Goal: Obtain resource: Obtain resource

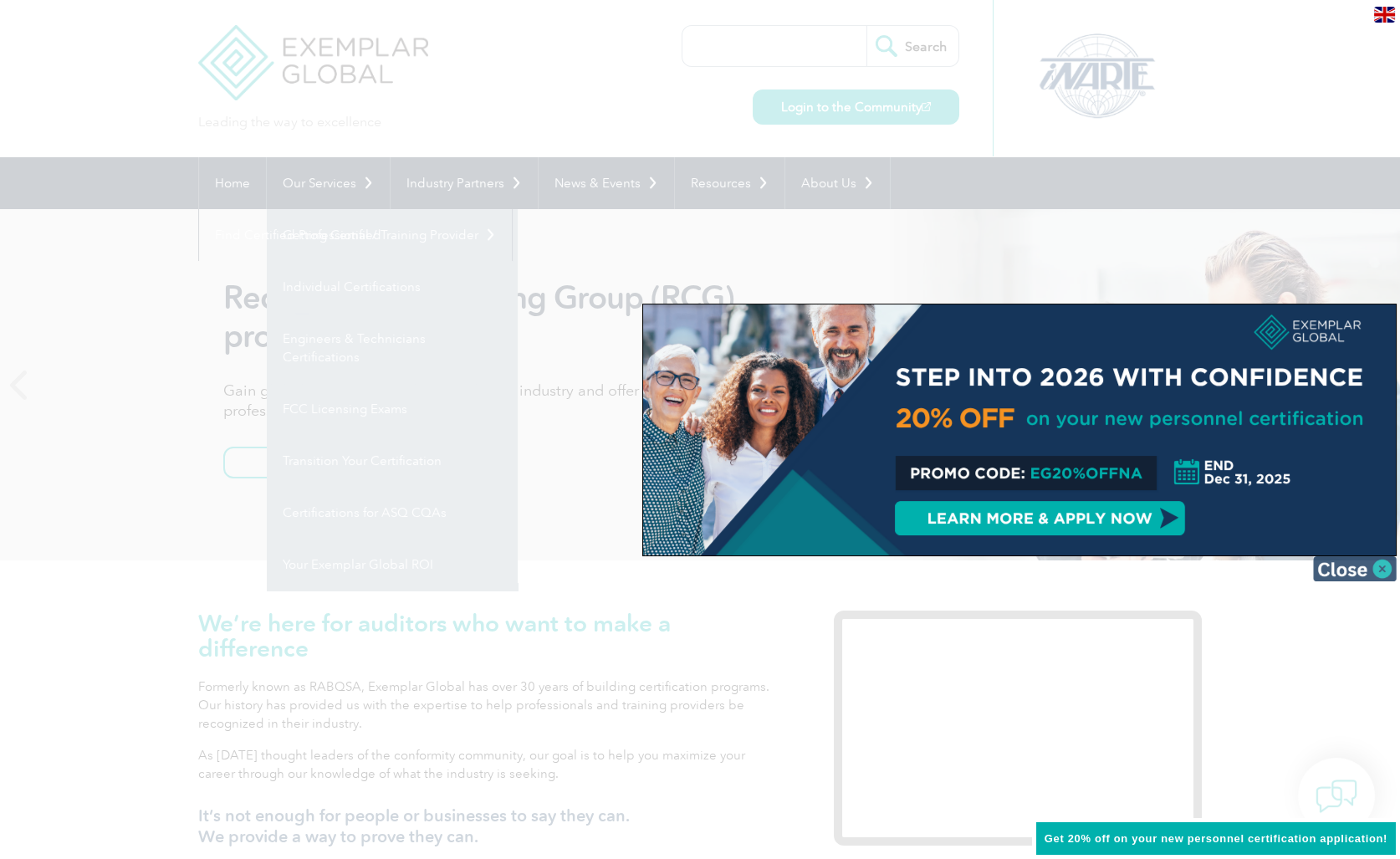
click at [1373, 577] on img at bounding box center [1355, 568] width 83 height 25
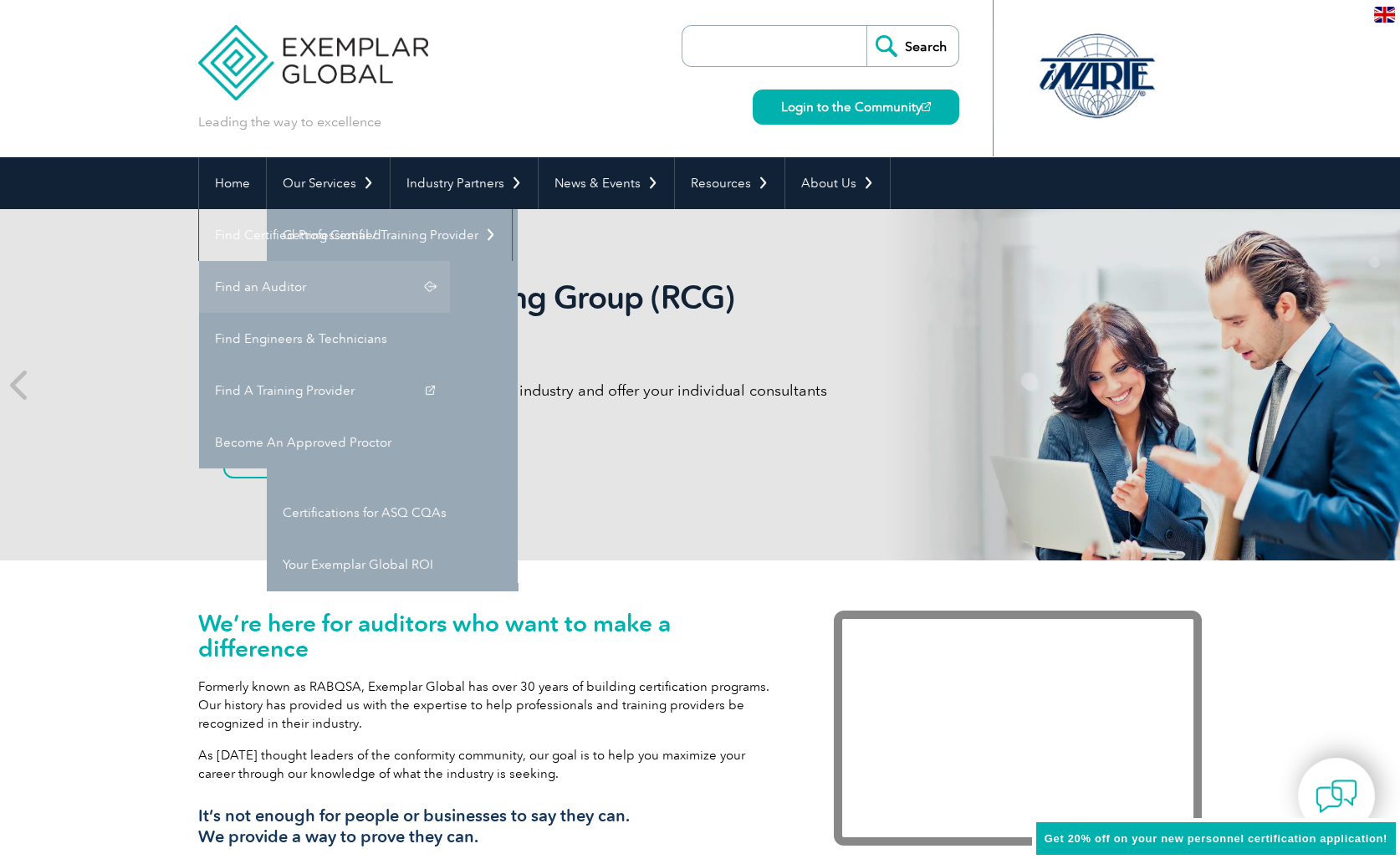
click at [450, 260] on link "Find an Auditor" at bounding box center [324, 286] width 251 height 52
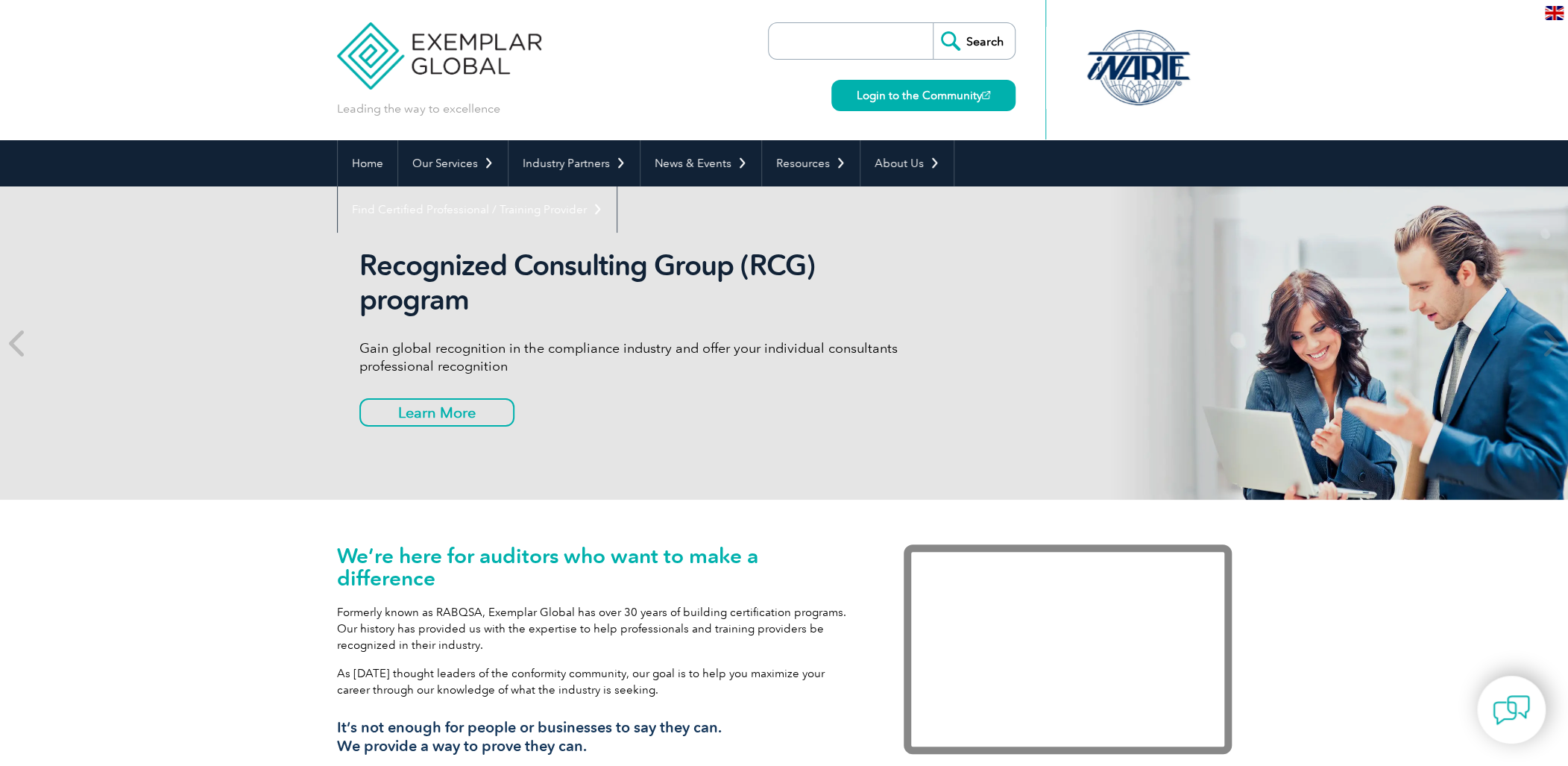
click at [379, 649] on p "Formerly known as RABQSA, Exemplar Global has over 30 years of building certifi…" at bounding box center [598, 628] width 522 height 49
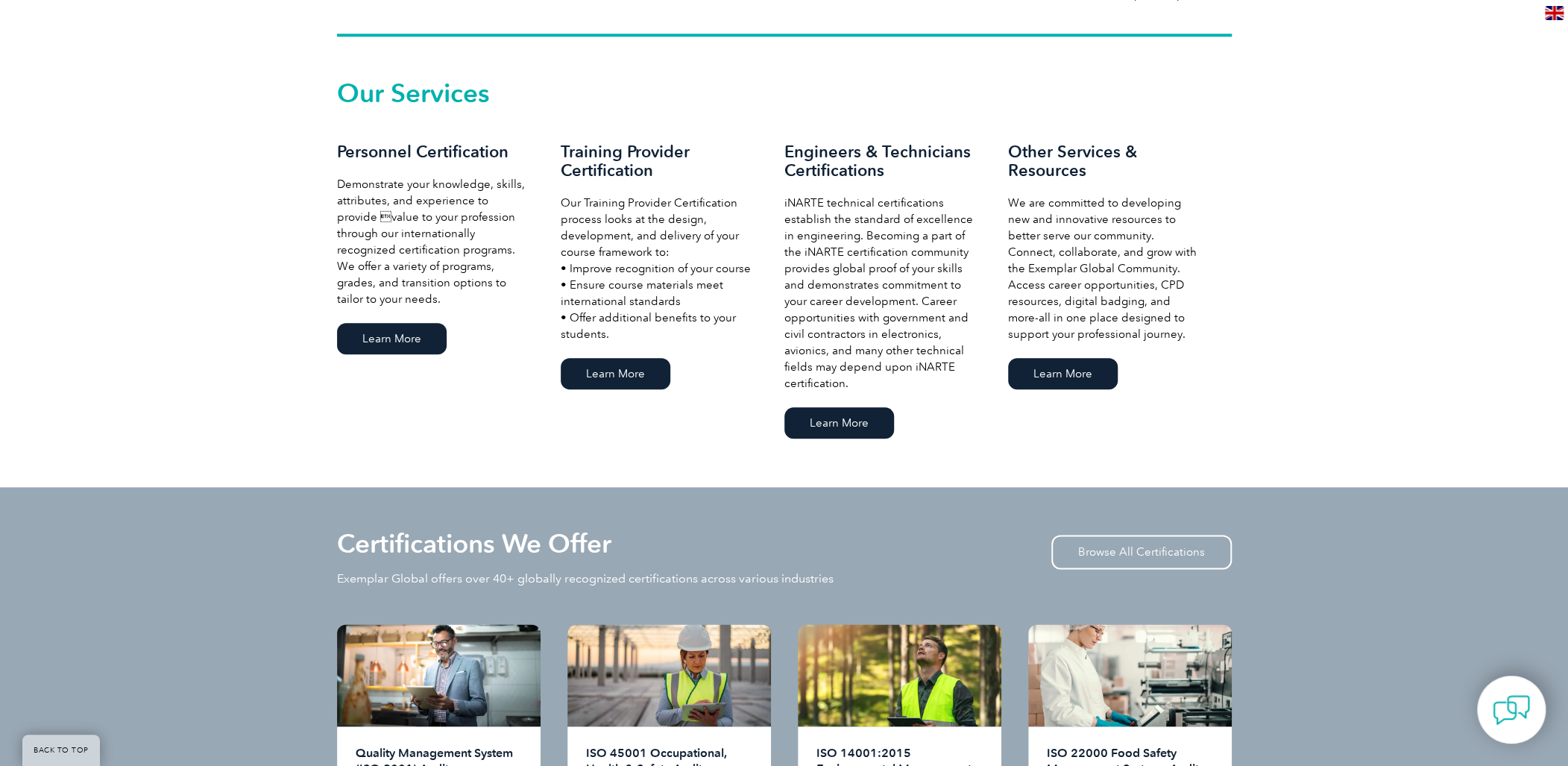
scroll to position [1242, 0]
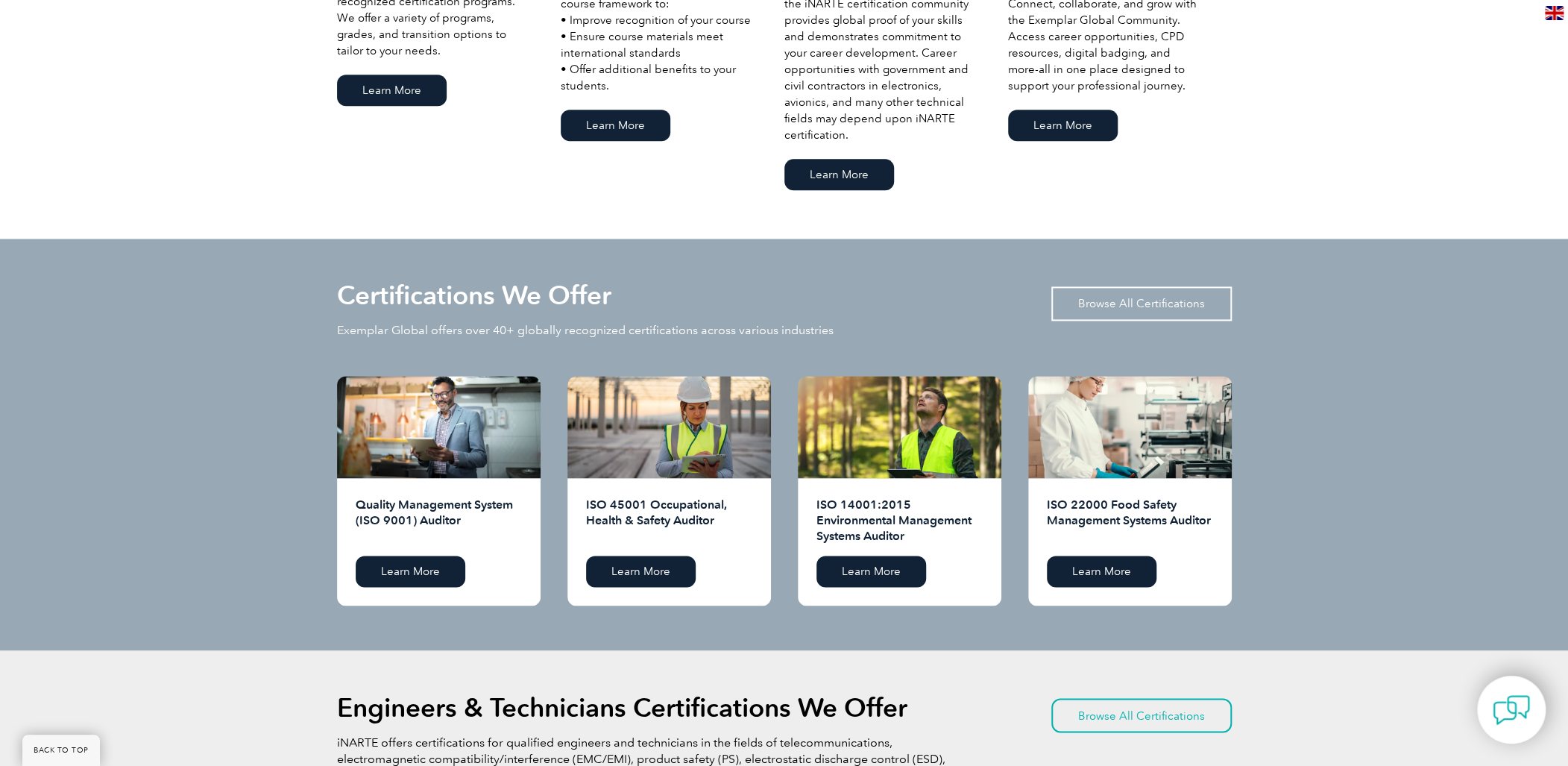
click at [1155, 312] on link "Browse All Certifications" at bounding box center [1142, 303] width 181 height 35
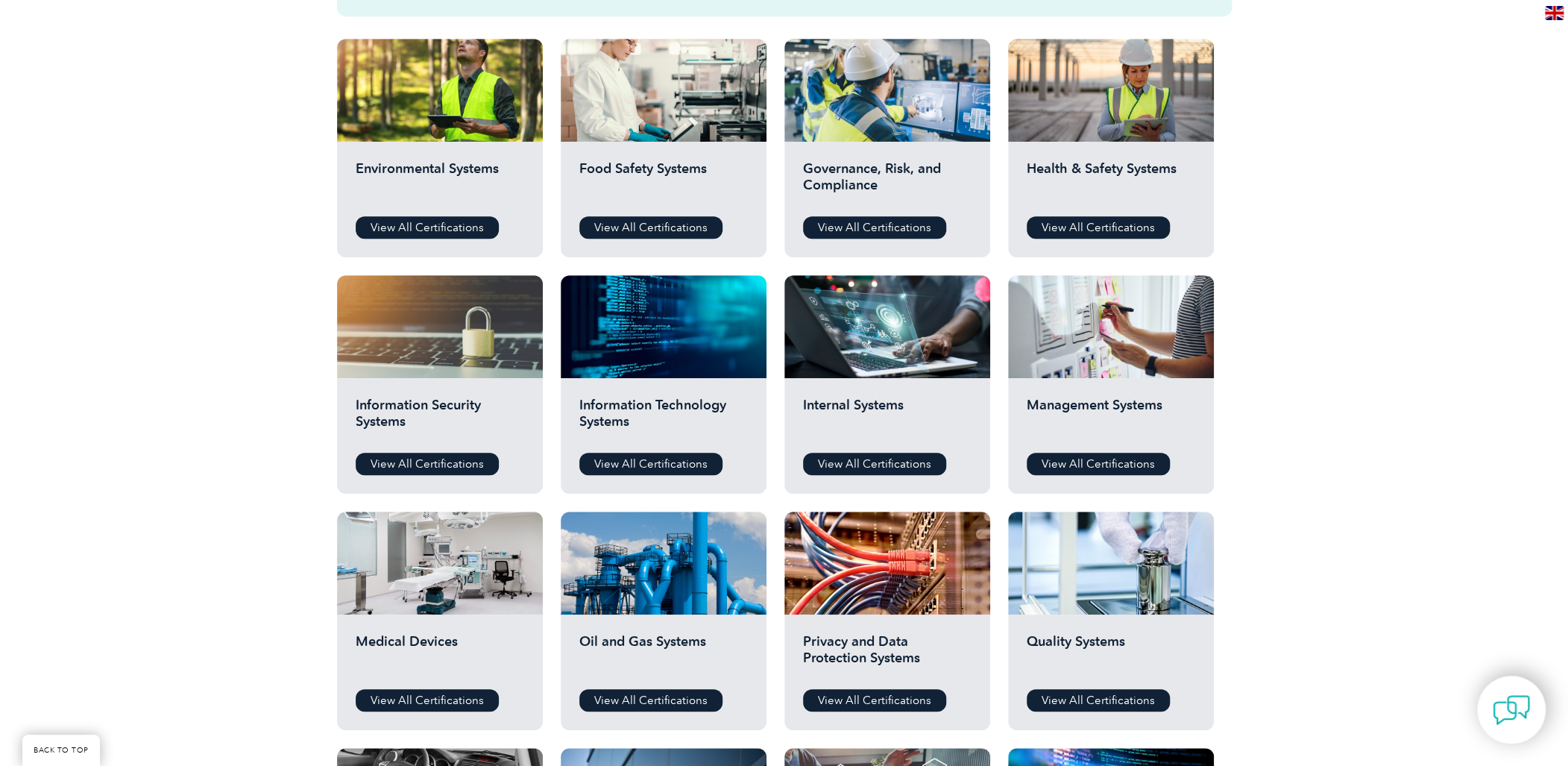
scroll to position [579, 0]
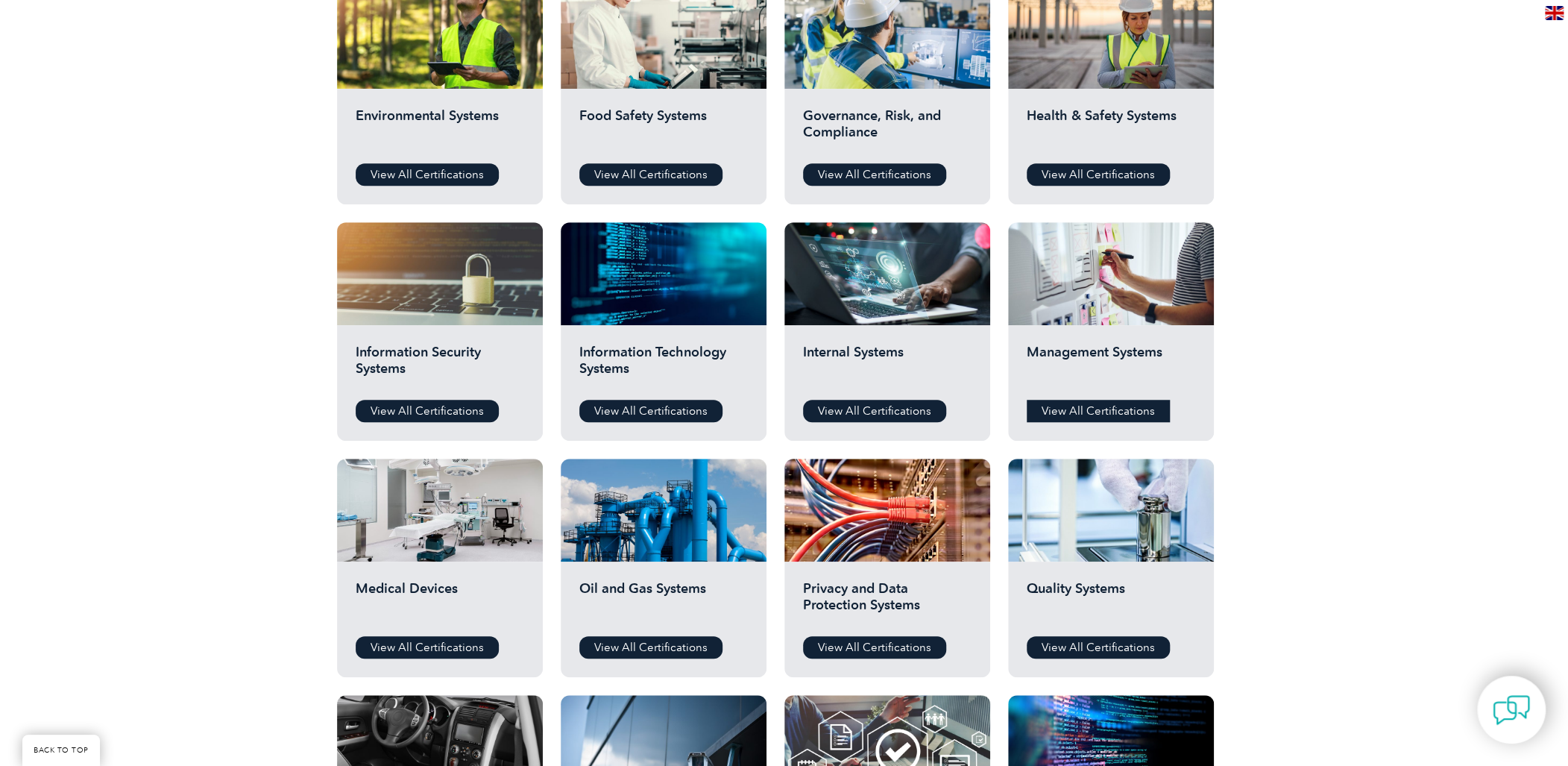
click at [1079, 416] on link "View All Certifications" at bounding box center [1099, 410] width 144 height 22
click at [1098, 644] on link "View All Certifications" at bounding box center [1099, 647] width 144 height 22
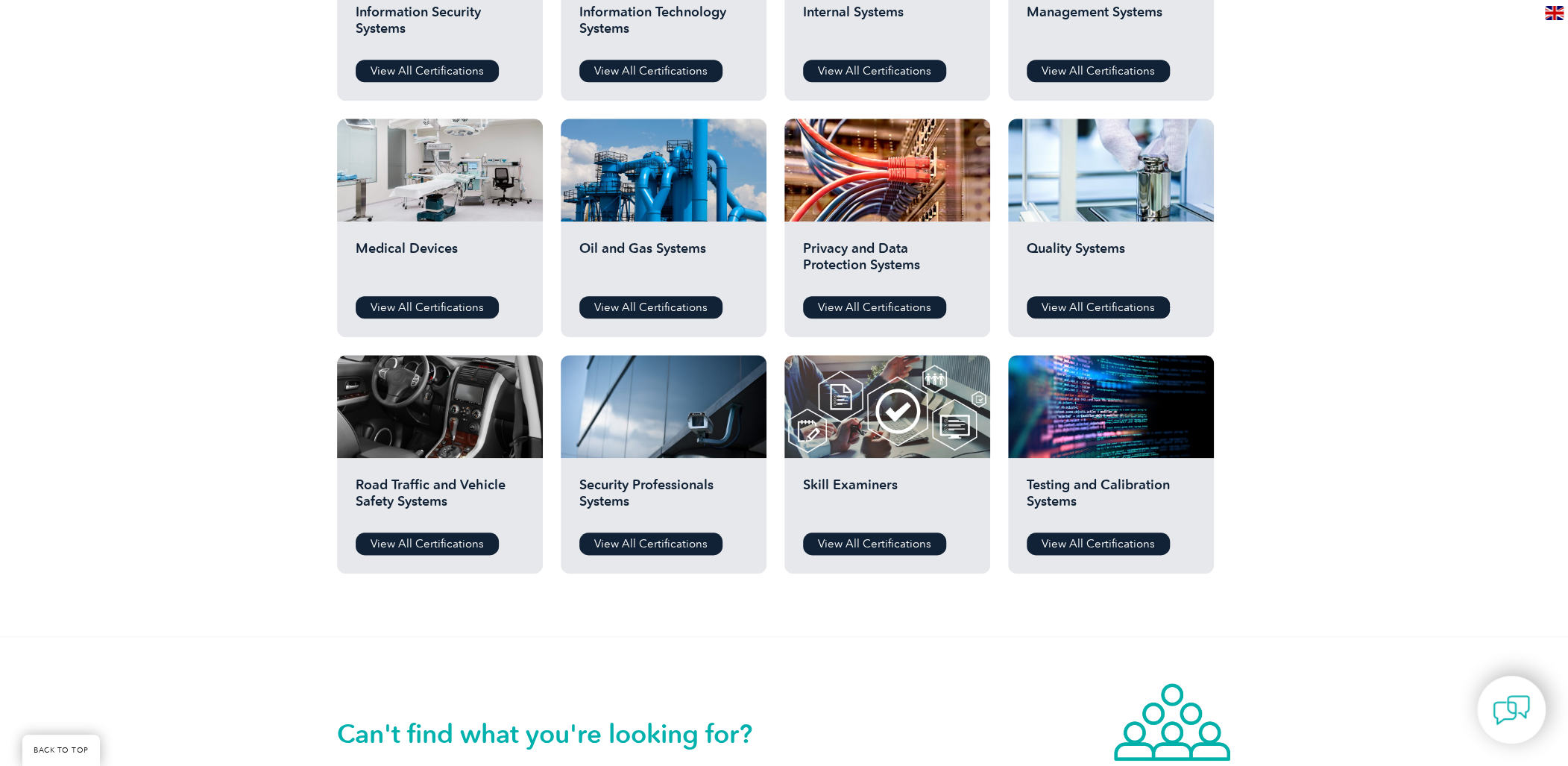
scroll to position [994, 0]
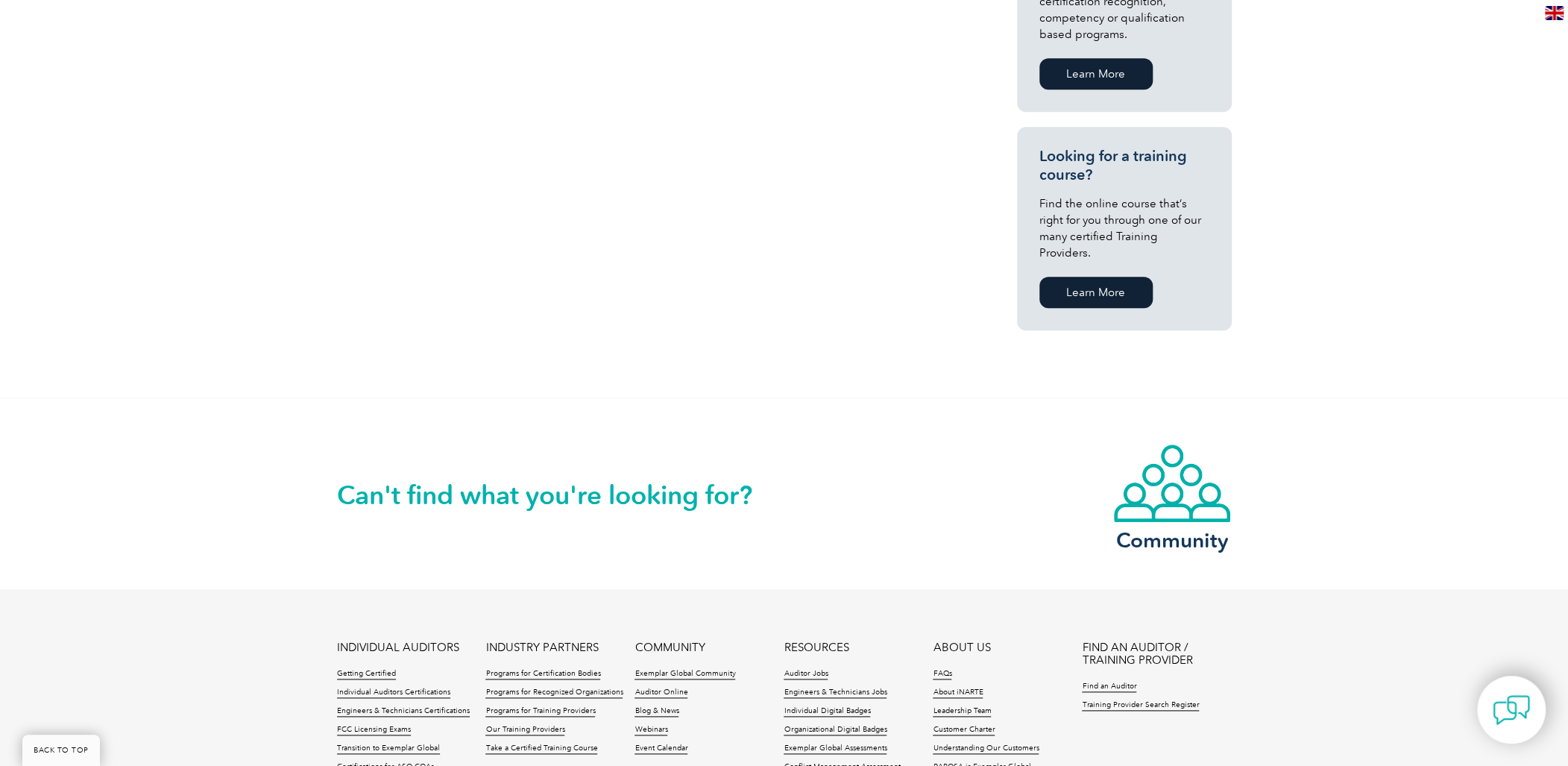
scroll to position [994, 0]
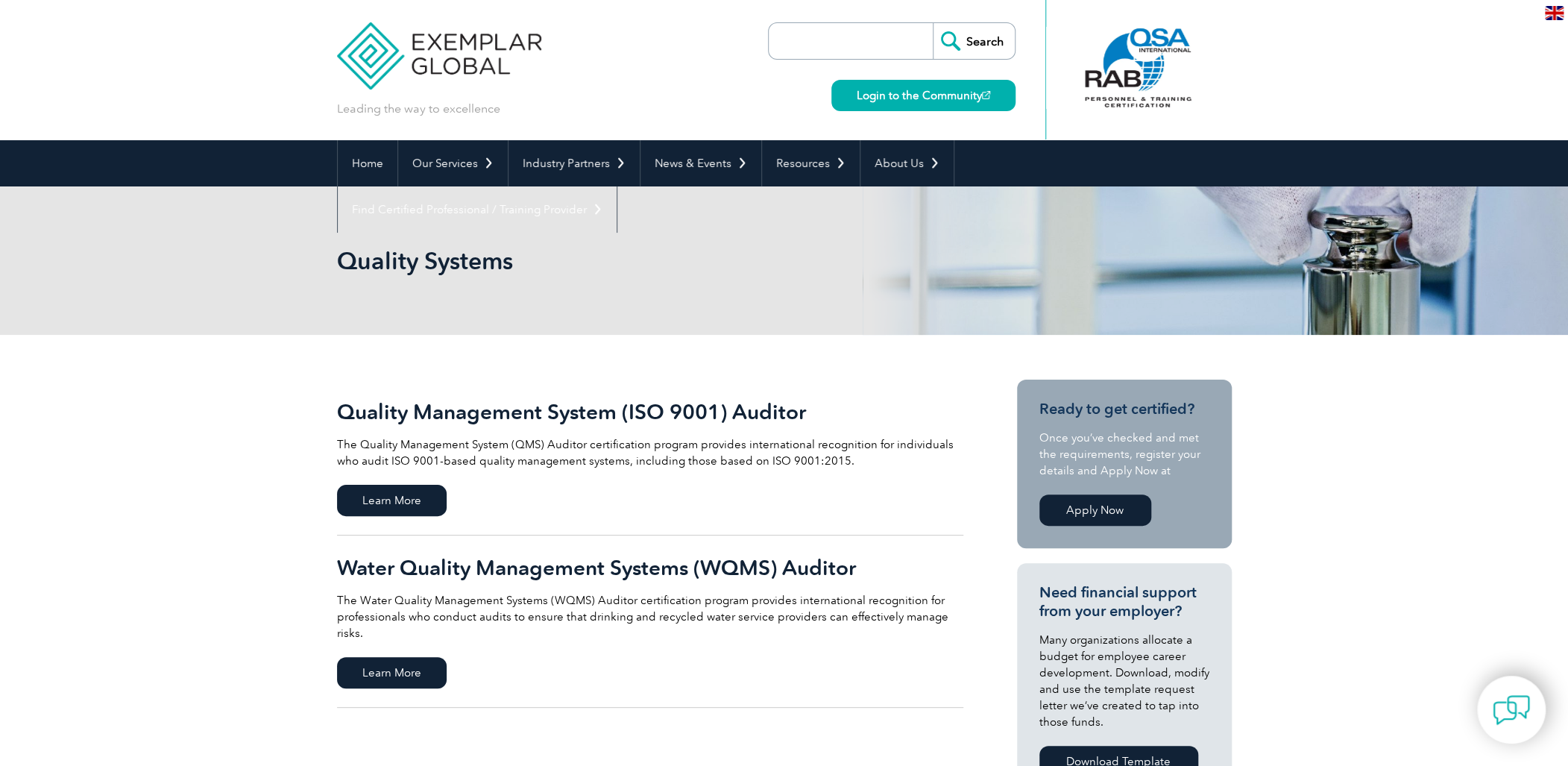
click at [725, 412] on h2 "Quality Management System (ISO 9001) Auditor" at bounding box center [650, 411] width 627 height 24
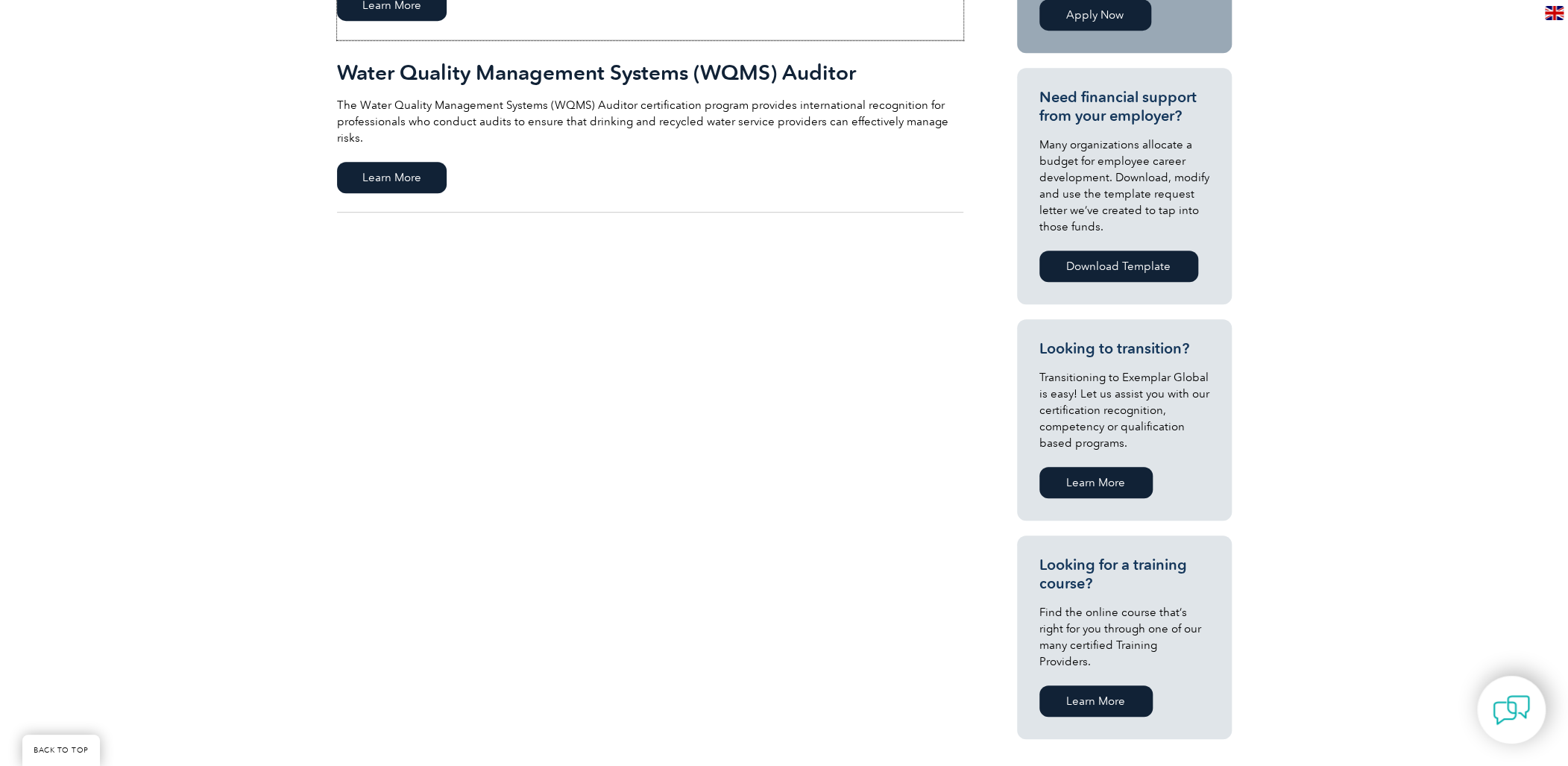
scroll to position [579, 0]
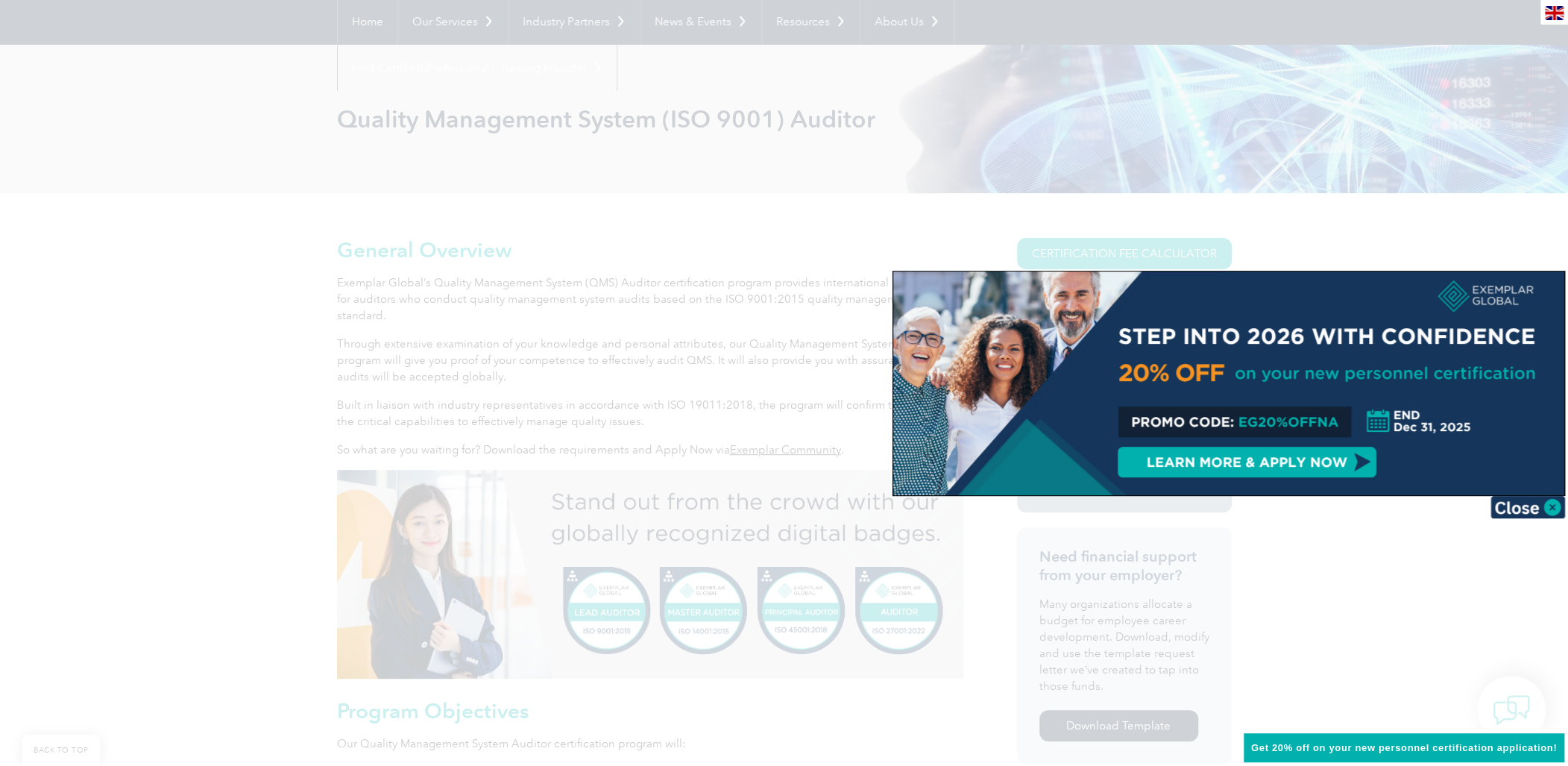
scroll to position [166, 0]
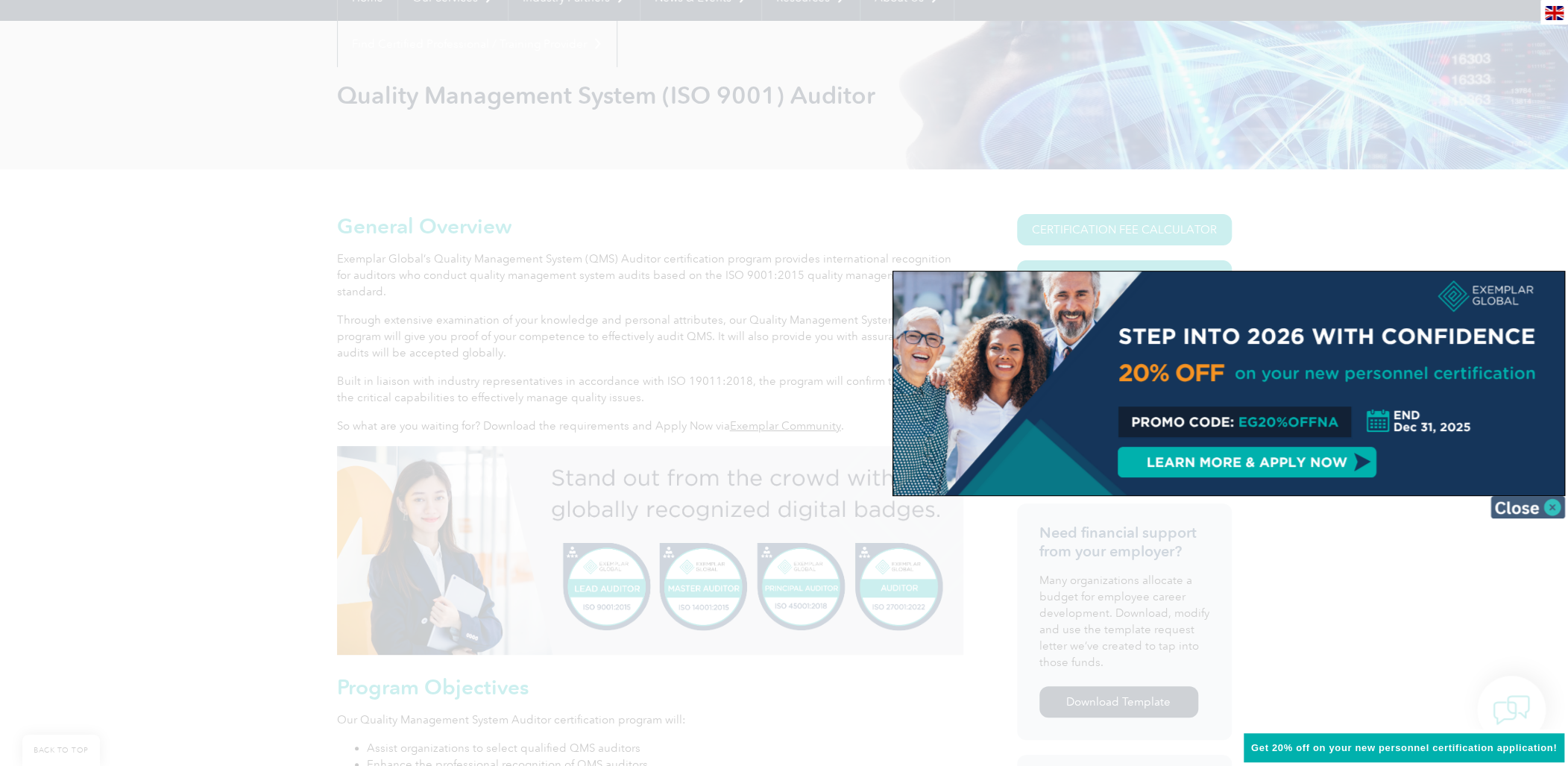
click at [1522, 507] on img at bounding box center [1527, 507] width 74 height 22
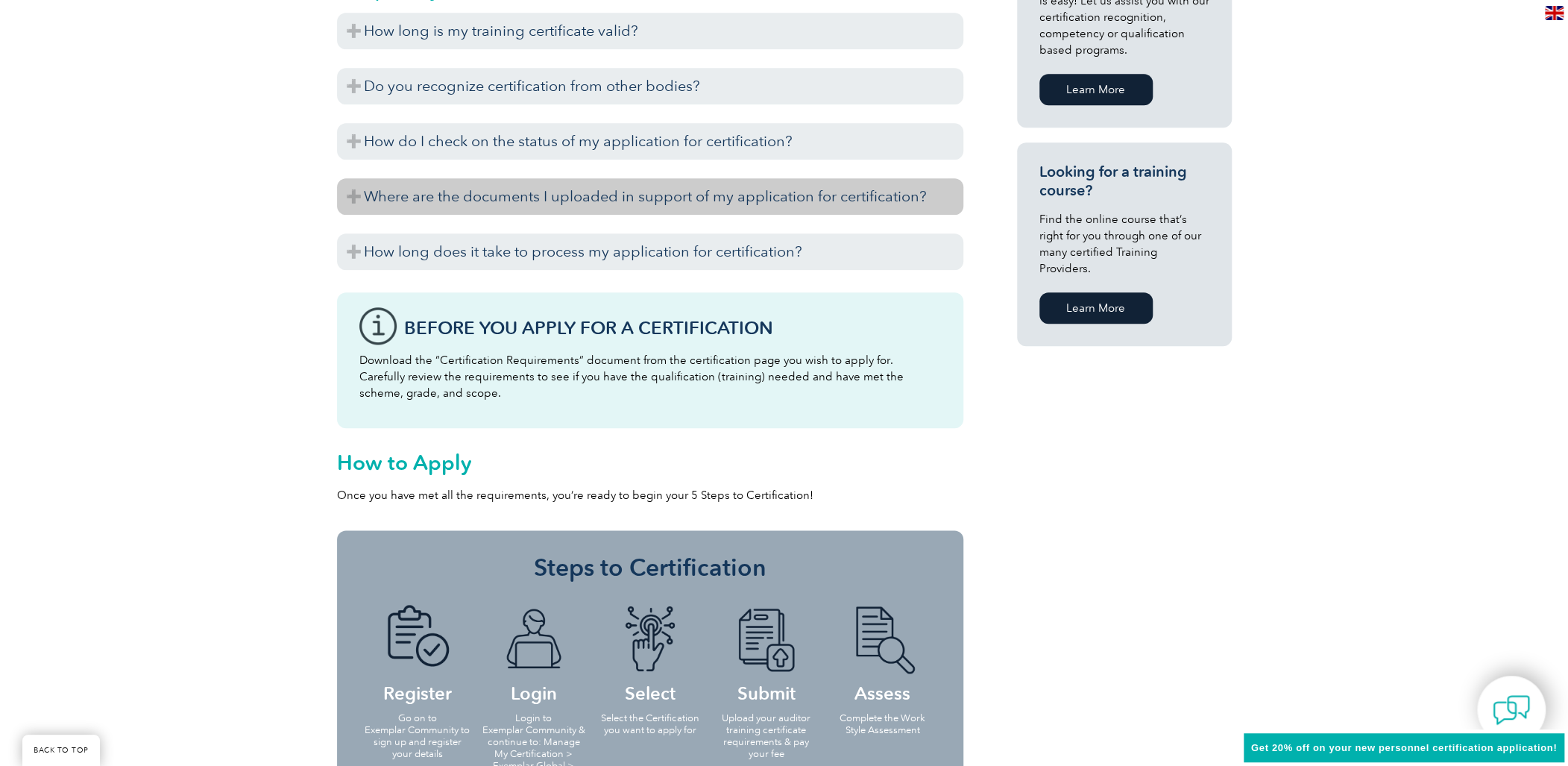
scroll to position [828, 0]
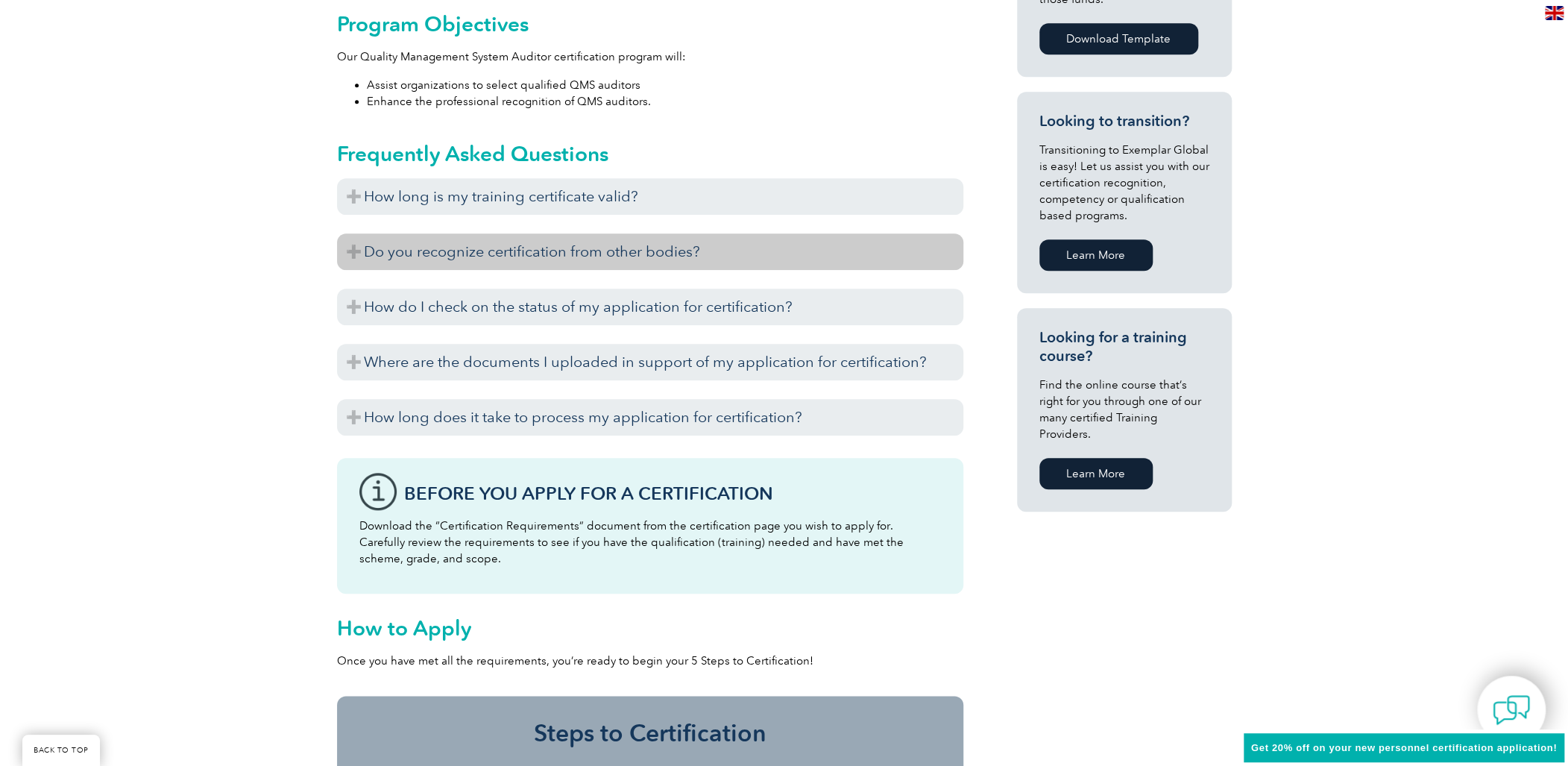
click at [468, 256] on h3 "Do you recognize certification from other bodies?" at bounding box center [650, 251] width 627 height 36
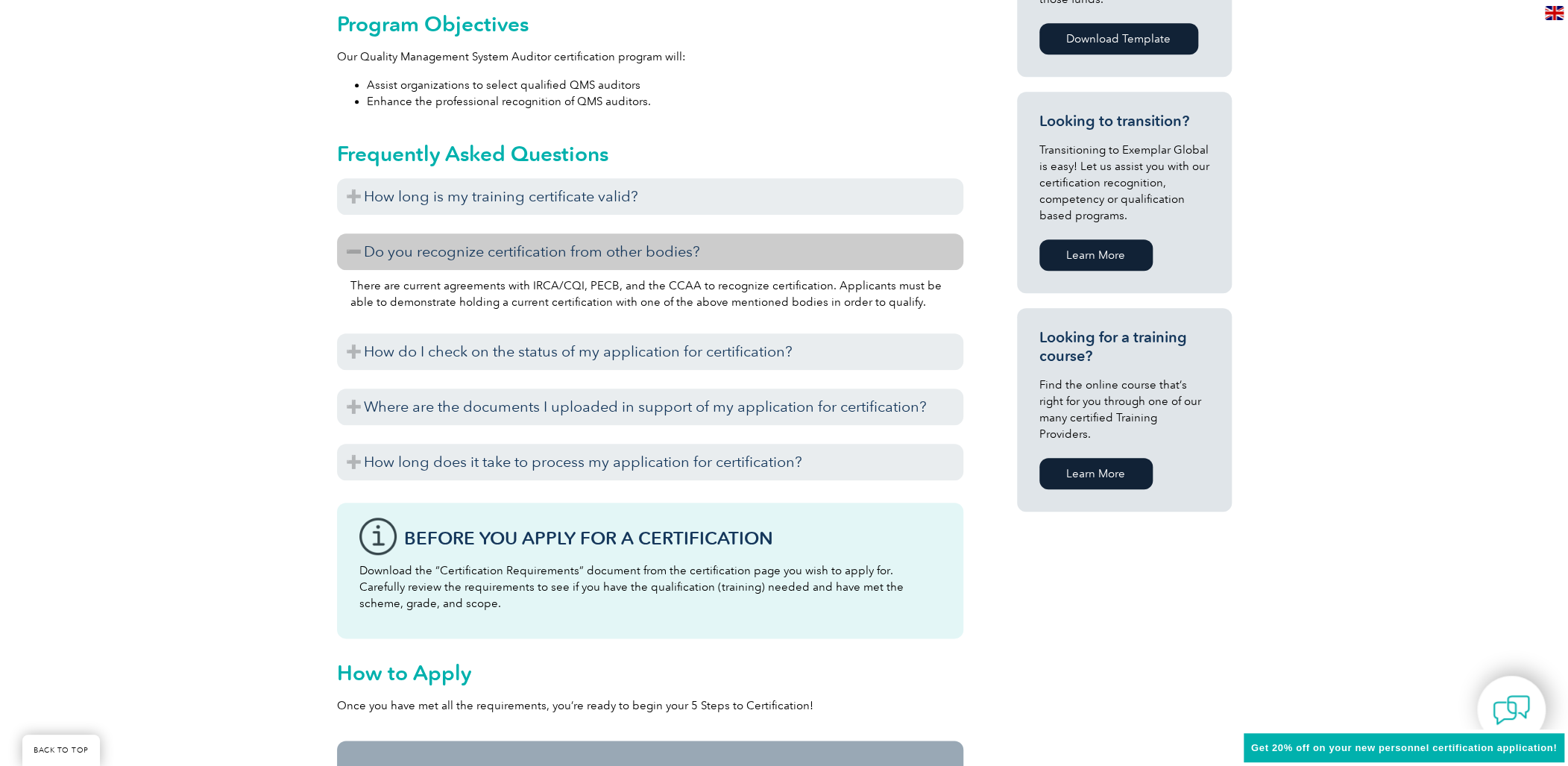
click at [468, 256] on h3 "Do you recognize certification from other bodies?" at bounding box center [650, 251] width 627 height 36
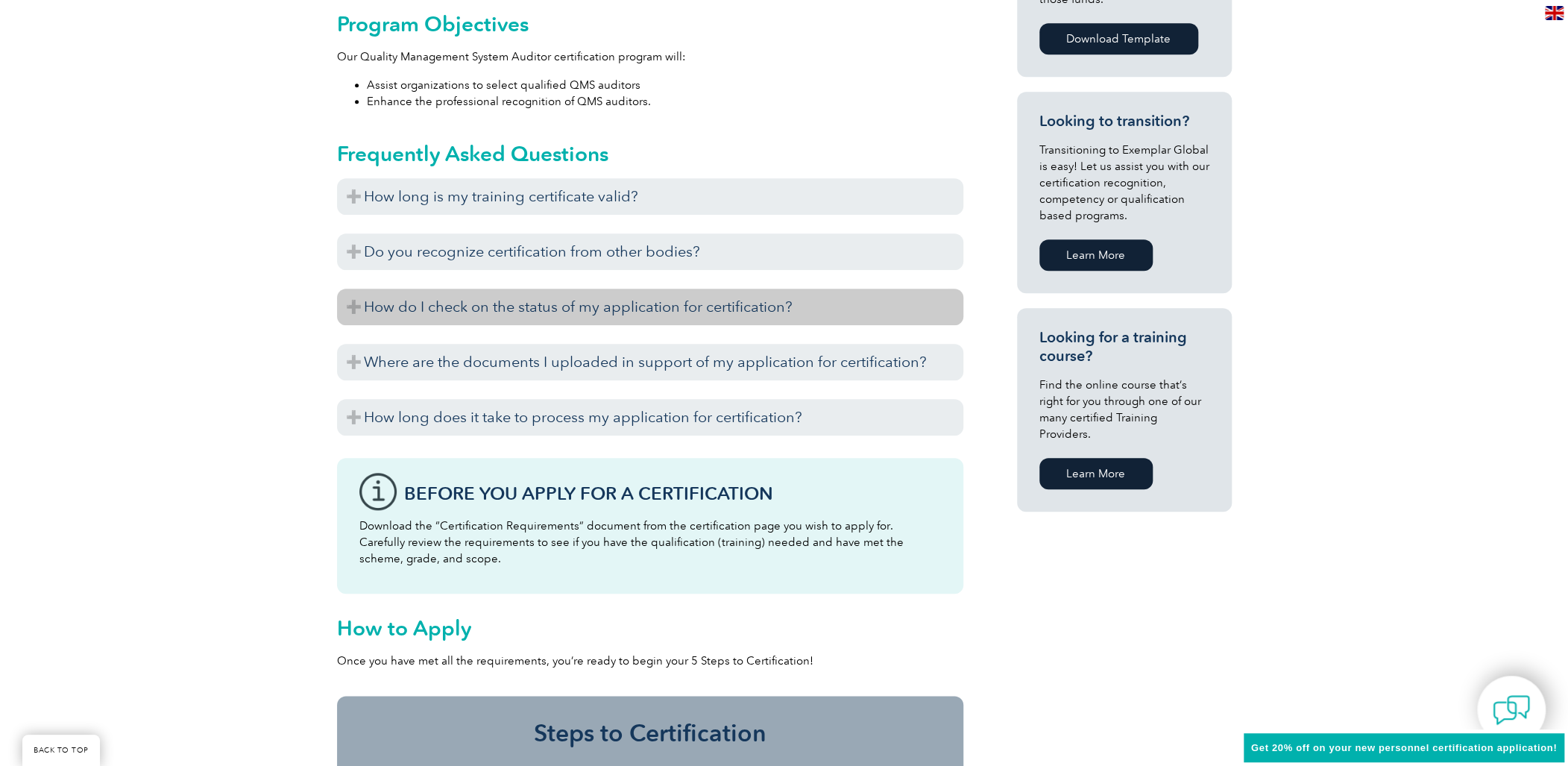
click at [438, 300] on h3 "How do I check on the status of my application for certification?" at bounding box center [650, 307] width 627 height 36
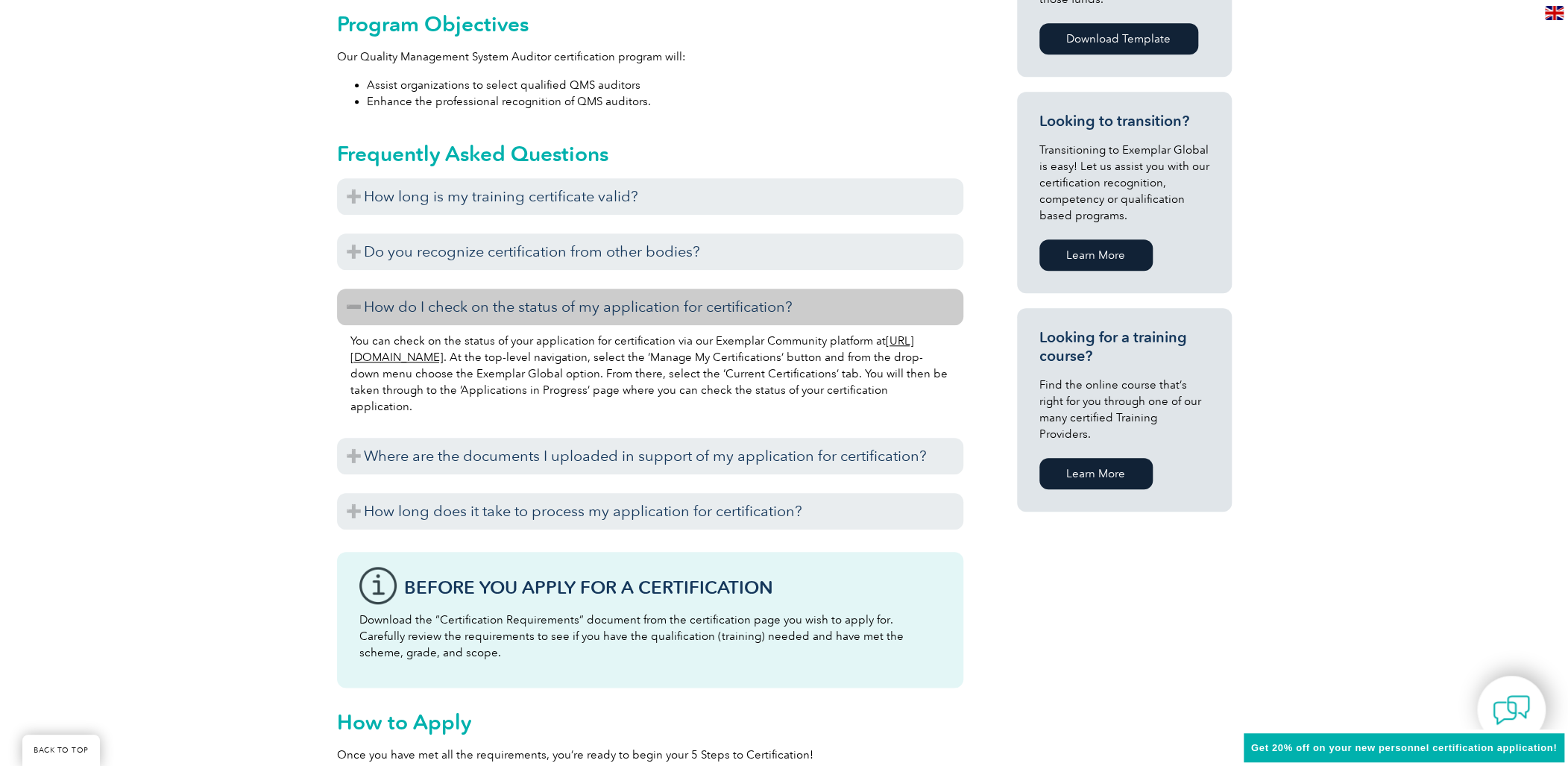
click at [449, 357] on link "[URL][DOMAIN_NAME]" at bounding box center [632, 349] width 563 height 30
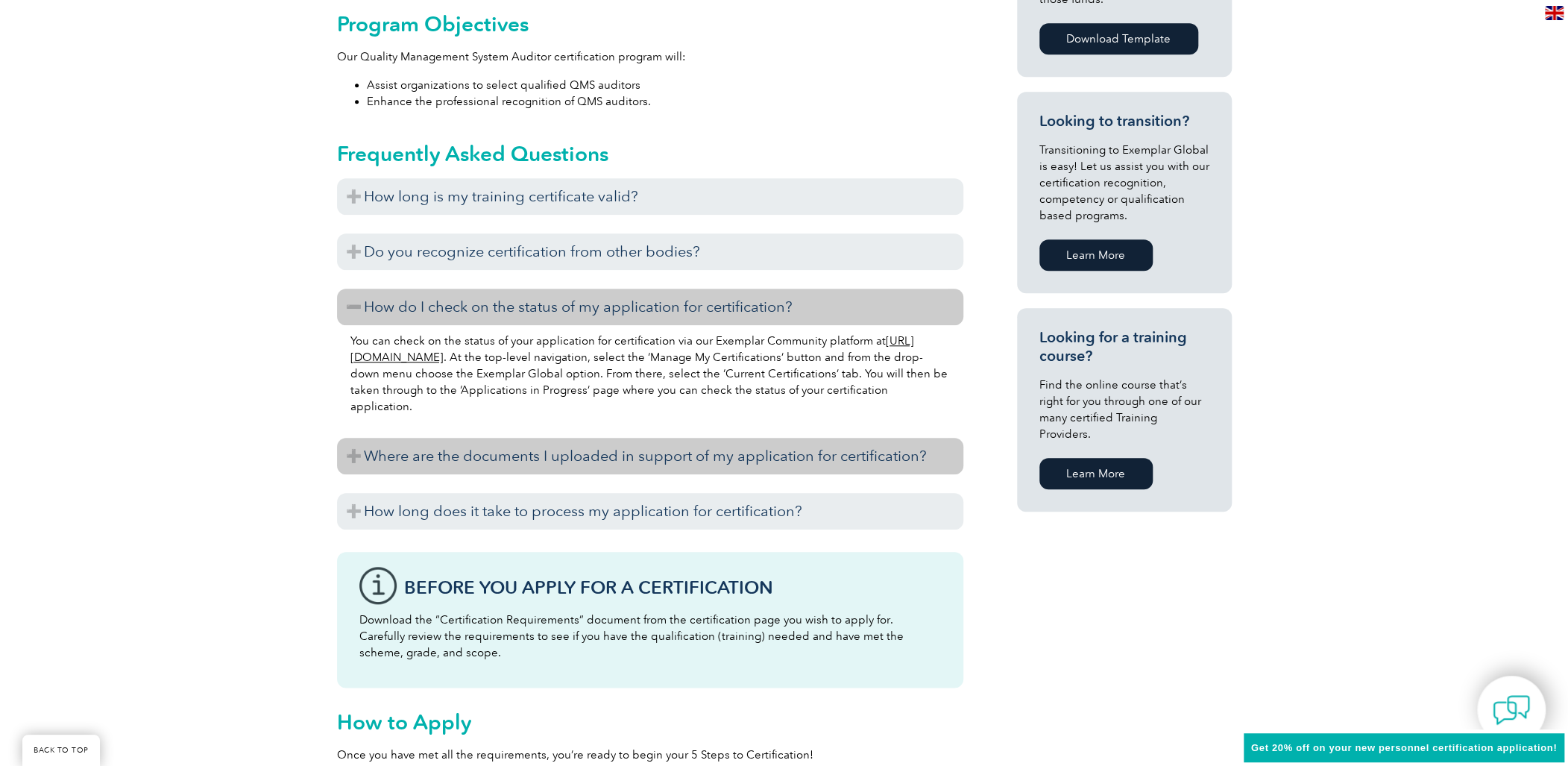
click at [433, 465] on h3 "Where are the documents I uploaded in support of my application for certificati…" at bounding box center [650, 455] width 627 height 36
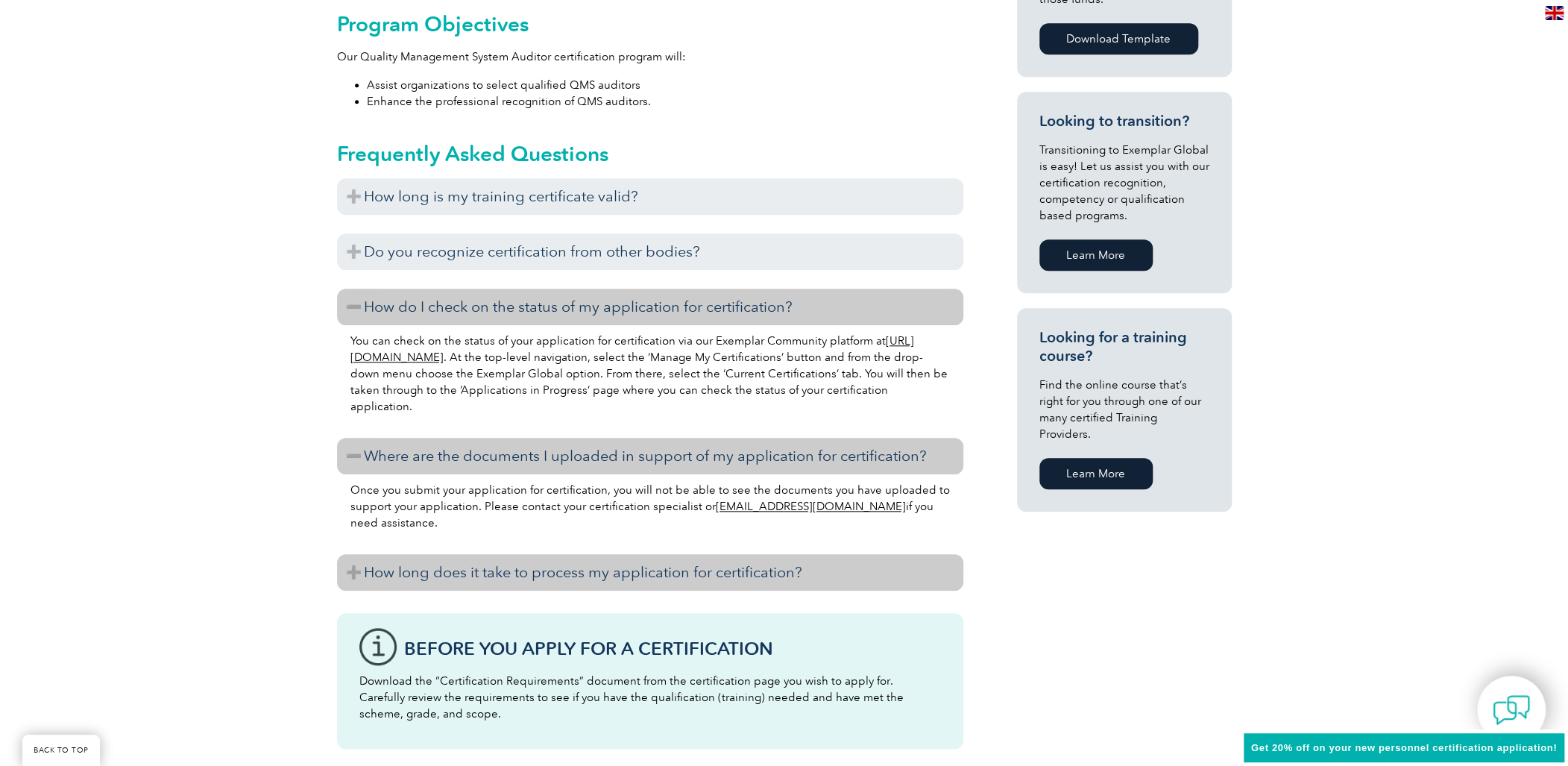
click at [404, 582] on h3 "How long does it take to process my application for certification?" at bounding box center [650, 572] width 627 height 36
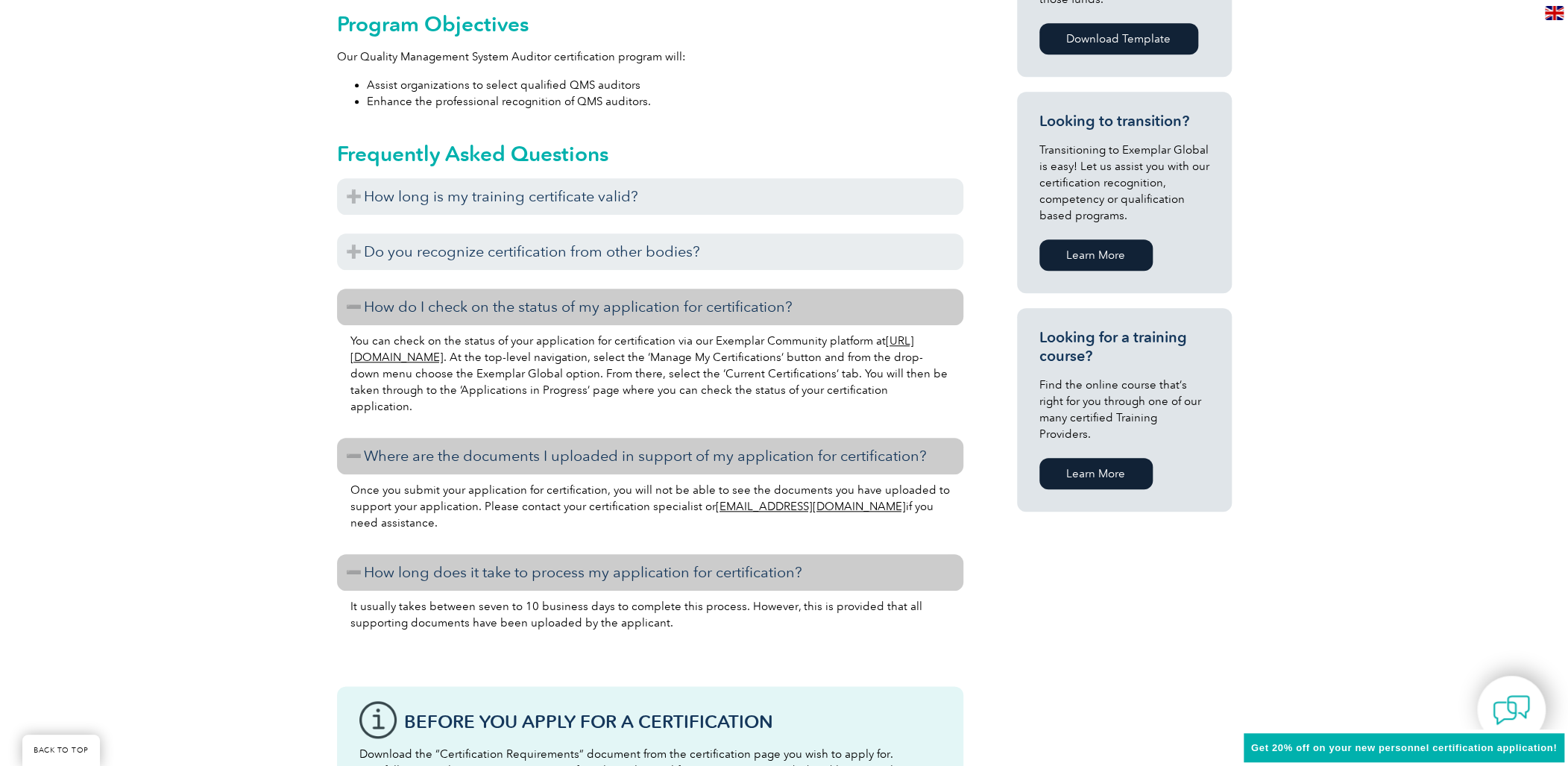
click at [430, 581] on h3 "How long does it take to process my application for certification?" at bounding box center [650, 572] width 627 height 36
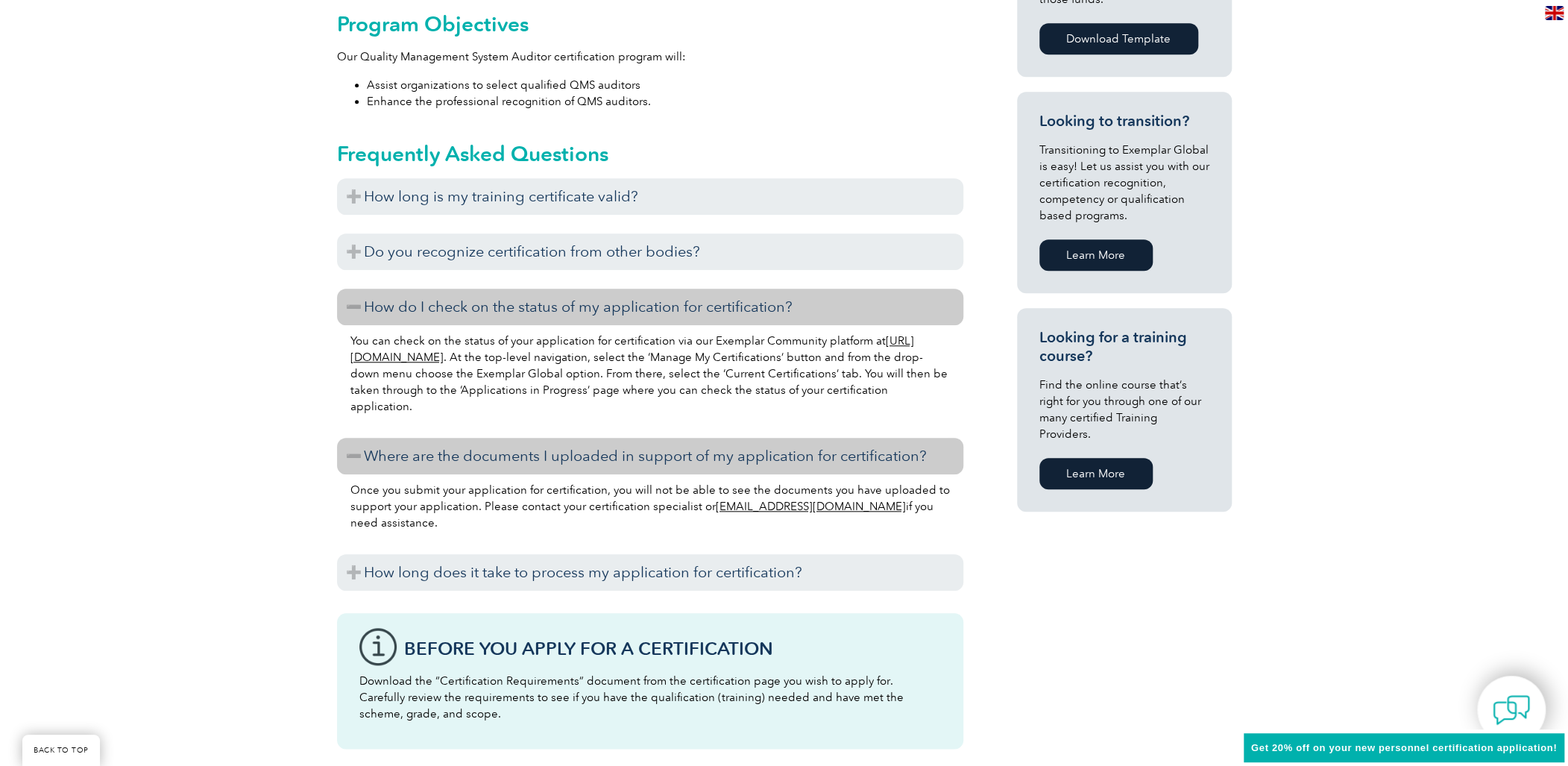
click at [378, 457] on h3 "Where are the documents I uploaded in support of my application for certificati…" at bounding box center [650, 455] width 627 height 36
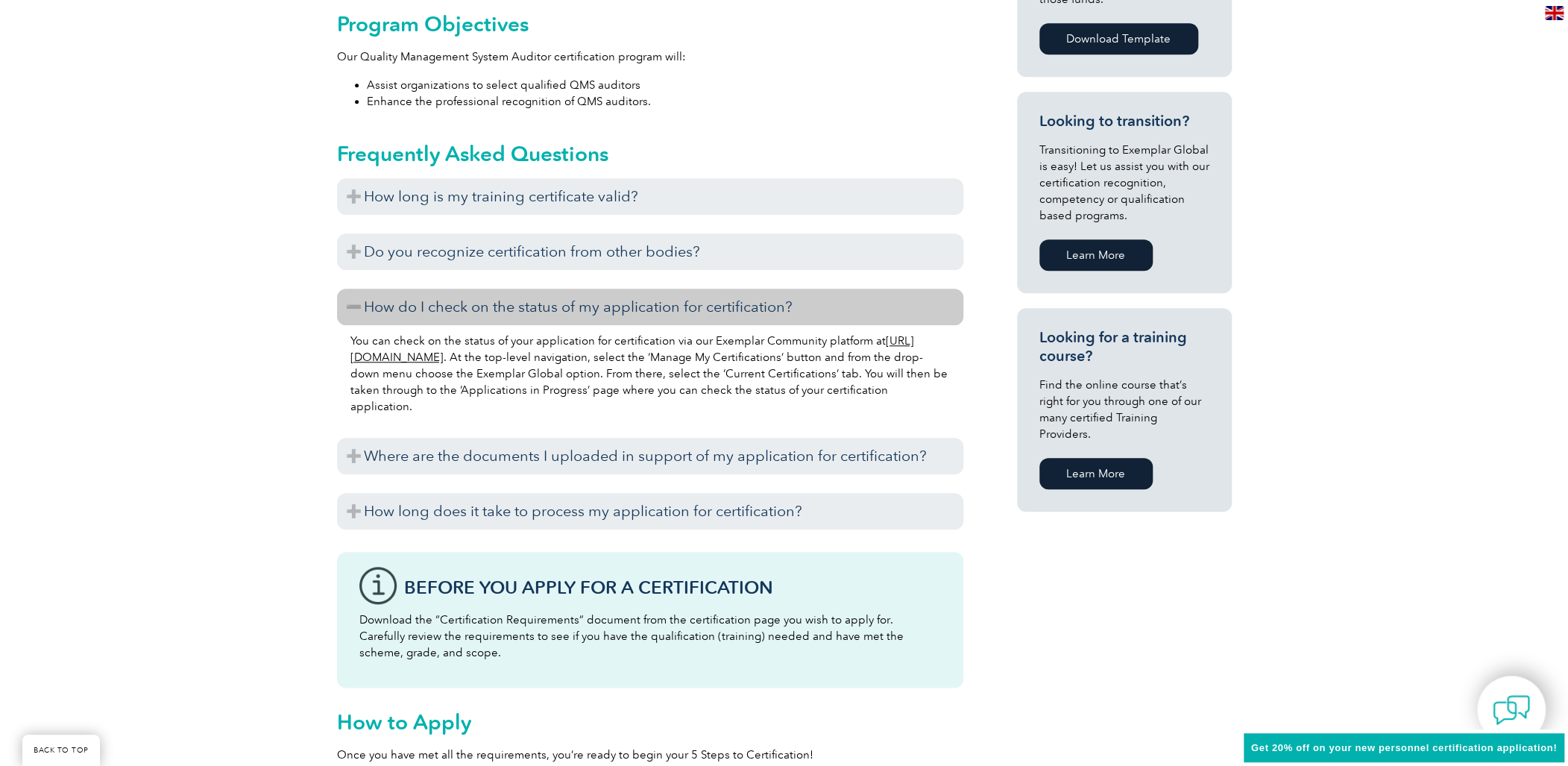
click at [405, 306] on h3 "How do I check on the status of my application for certification?" at bounding box center [650, 307] width 627 height 36
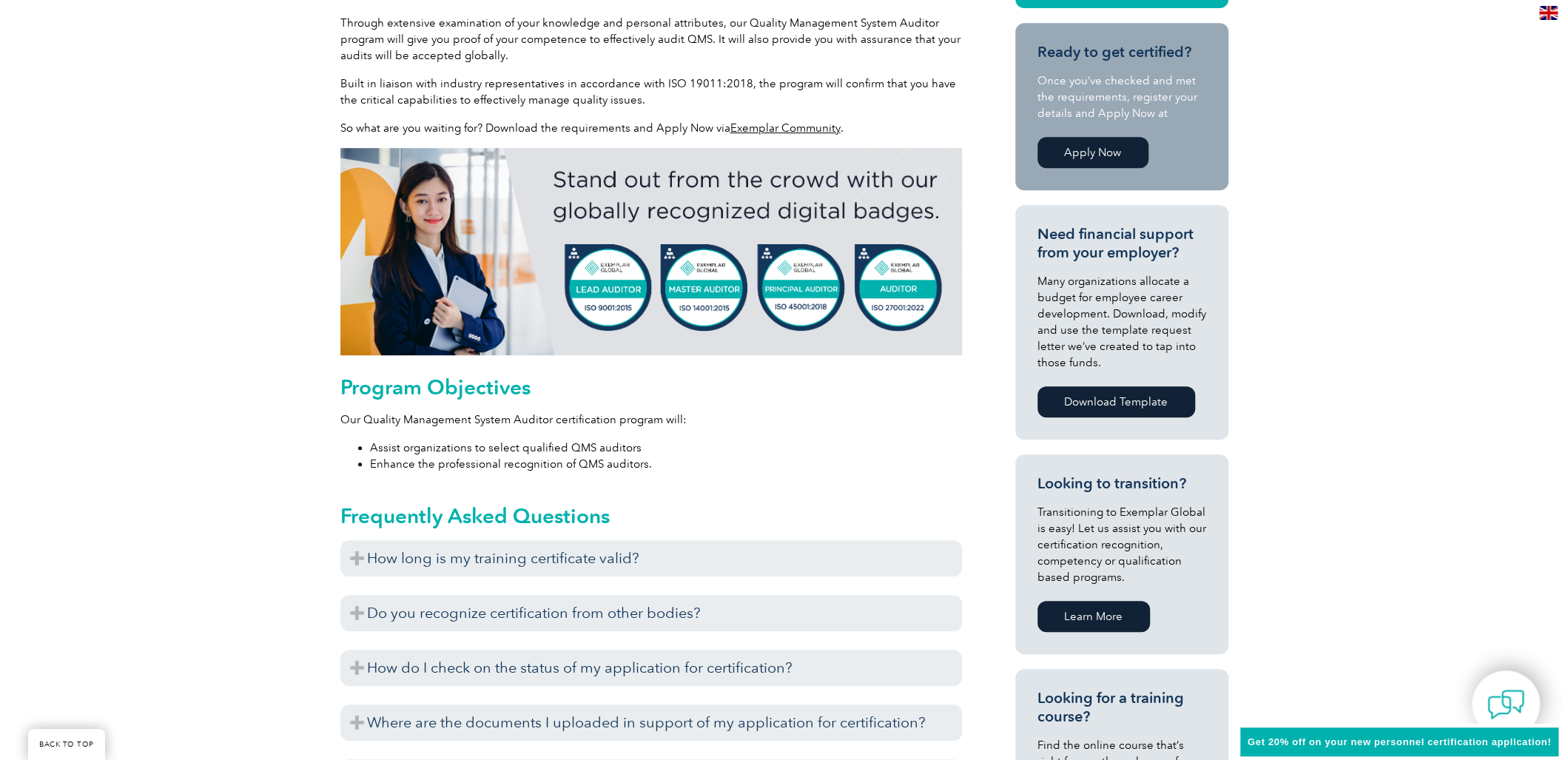
scroll to position [328, 0]
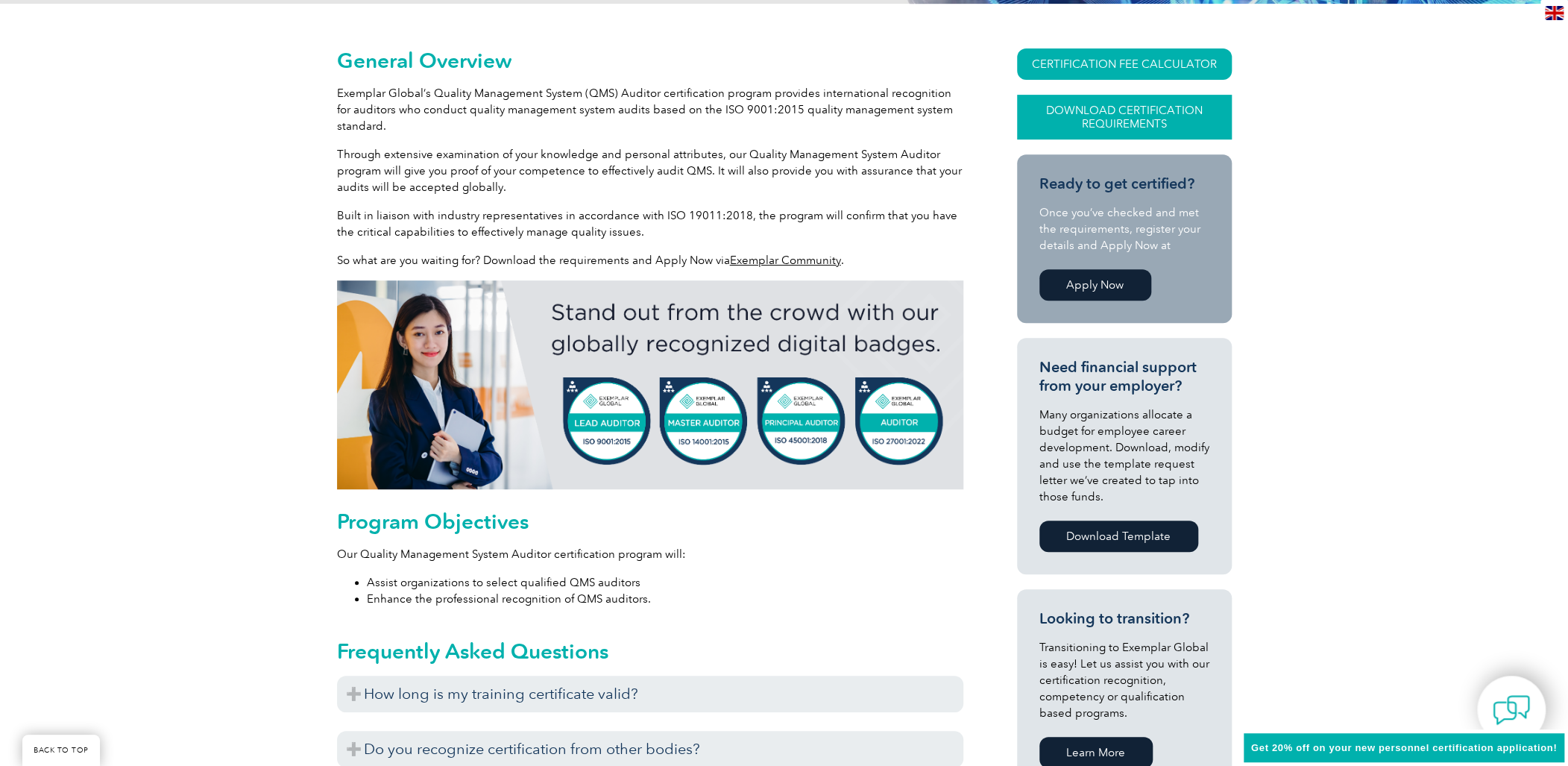
click at [1149, 113] on link "Download Certification Requirements" at bounding box center [1124, 117] width 214 height 45
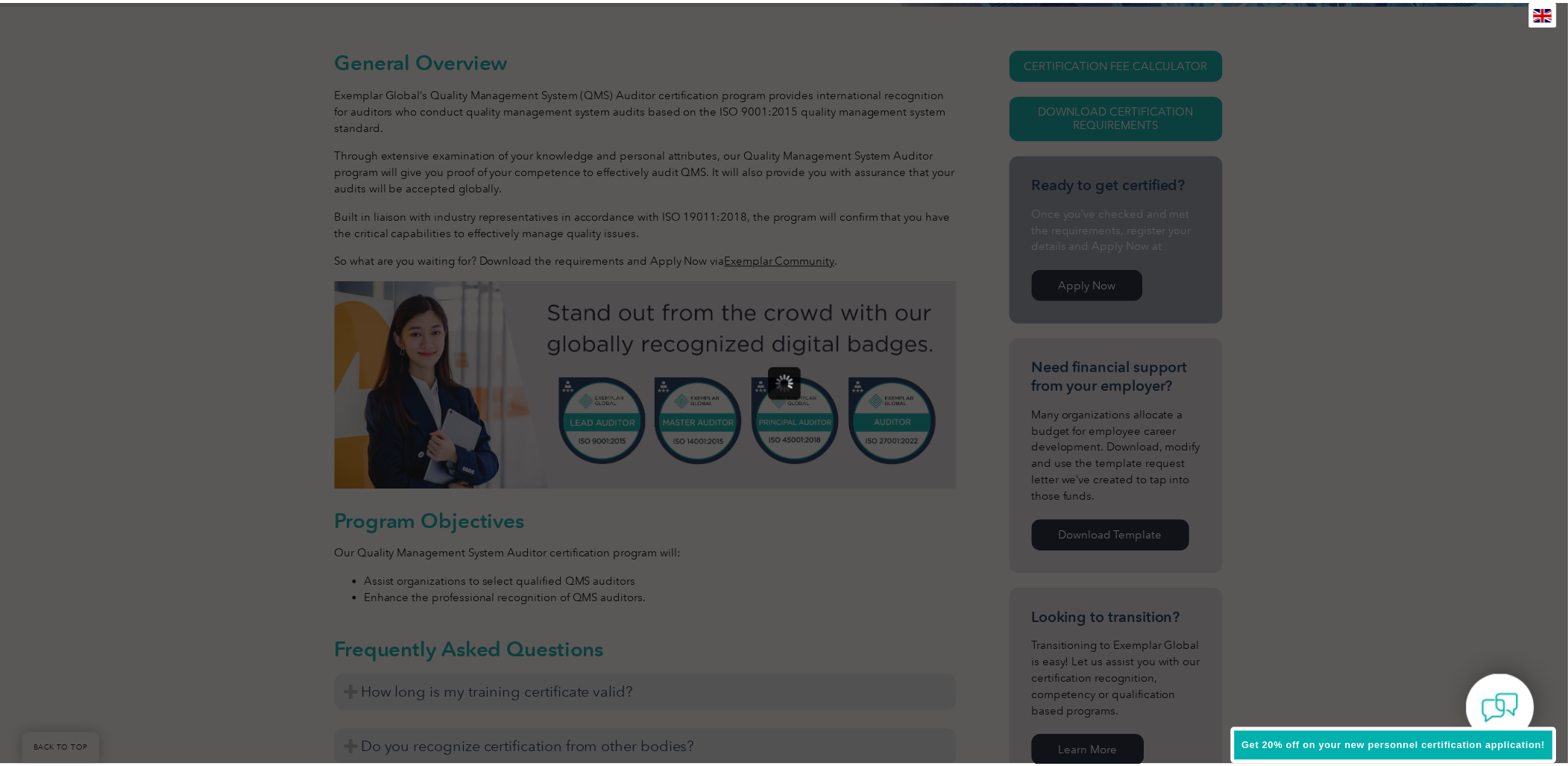
scroll to position [0, 0]
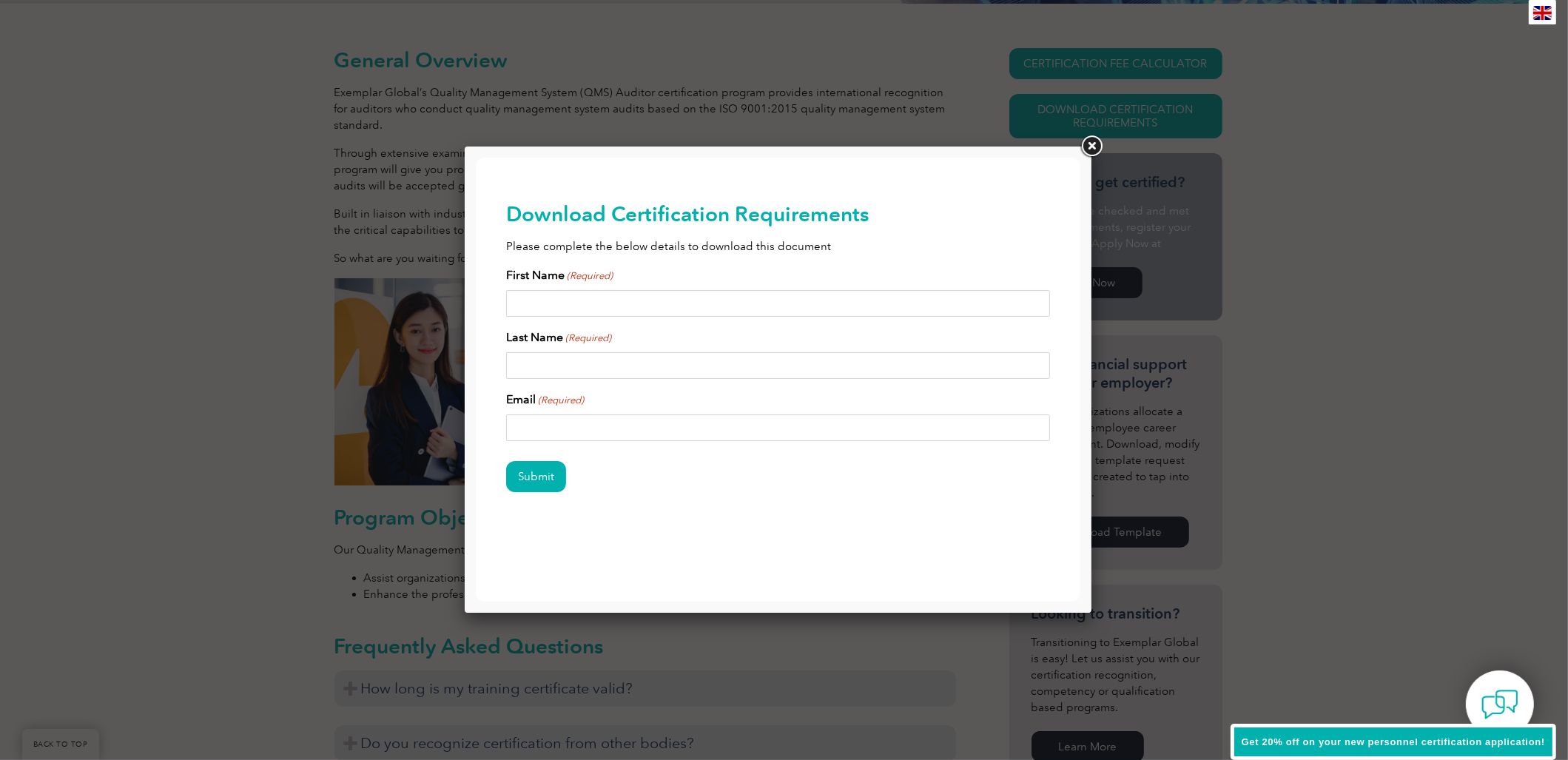
click at [1084, 146] on link at bounding box center [1091, 147] width 27 height 27
